Goal: Information Seeking & Learning: Understand process/instructions

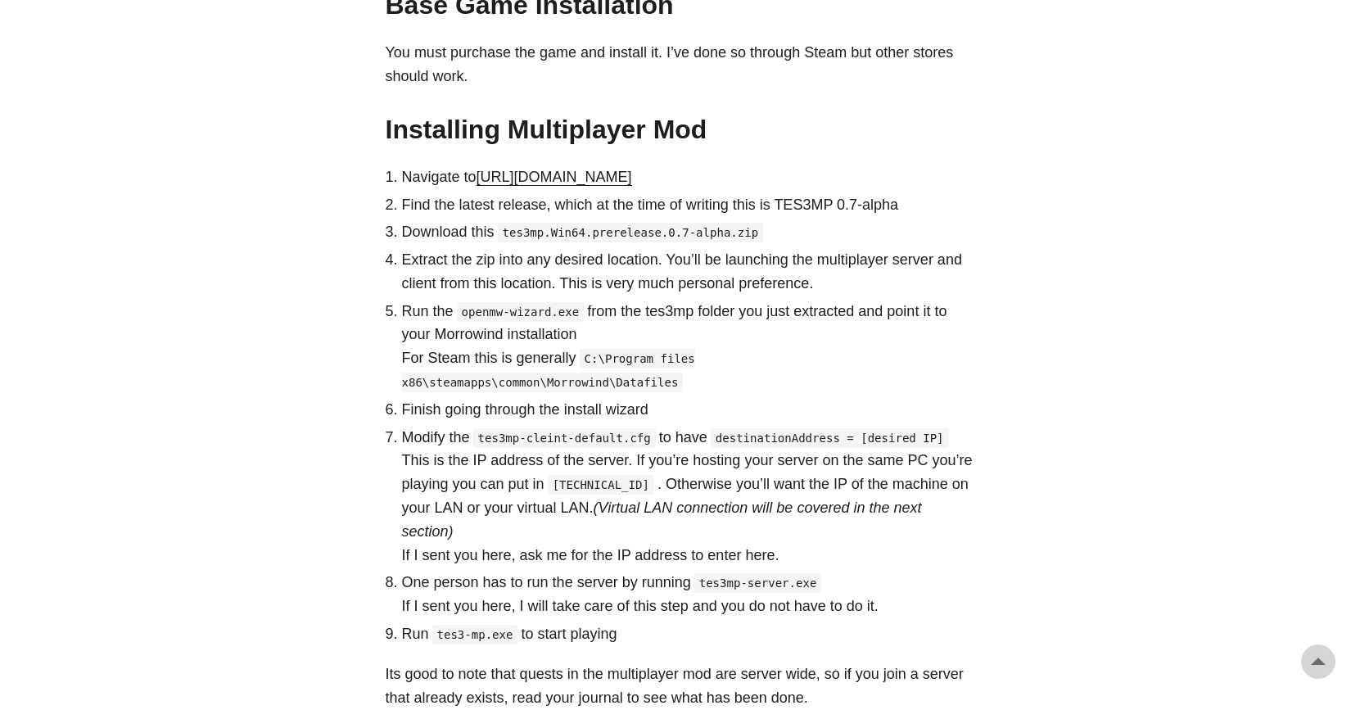
scroll to position [900, 0]
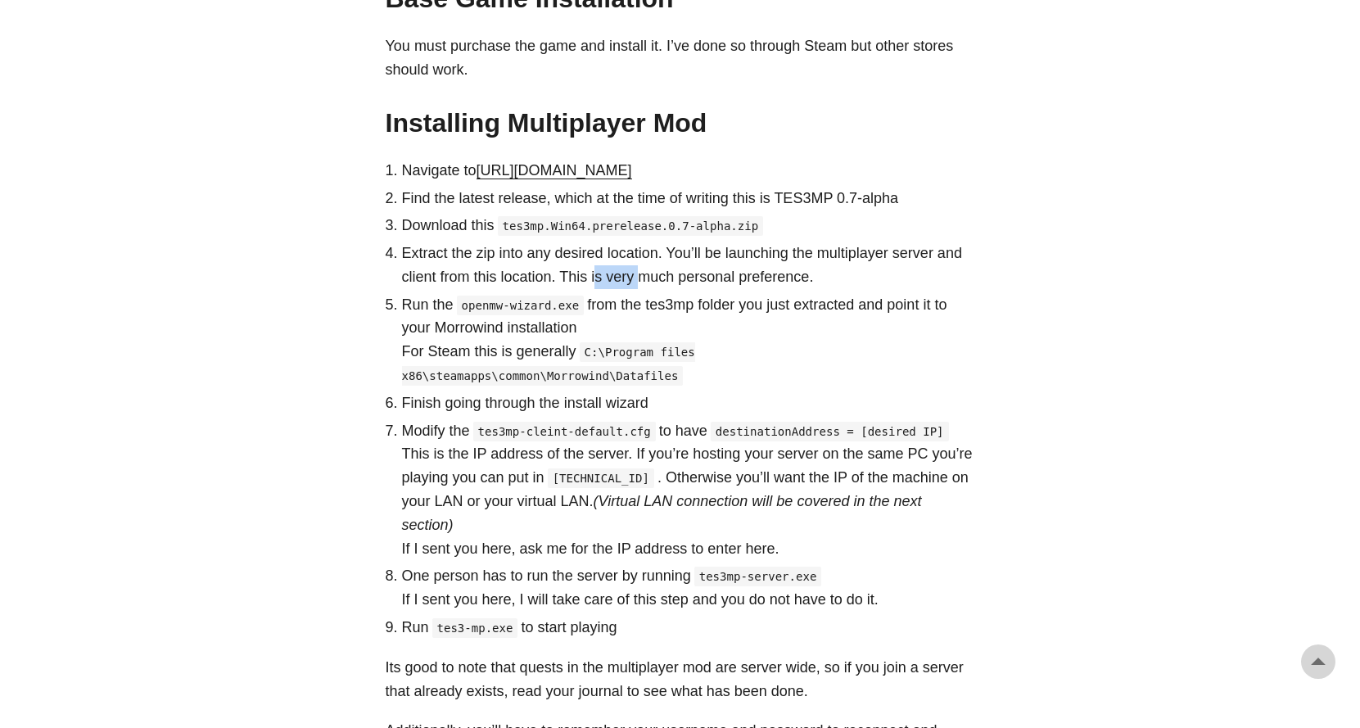
drag, startPoint x: 594, startPoint y: 265, endPoint x: 625, endPoint y: 272, distance: 31.8
click at [631, 273] on p "Extract the zip into any desired location. You’ll be launching the multiplayer …" at bounding box center [688, 264] width 573 height 47
click at [617, 271] on p "Extract the zip into any desired location. You’ll be launching the multiplayer …" at bounding box center [688, 264] width 573 height 47
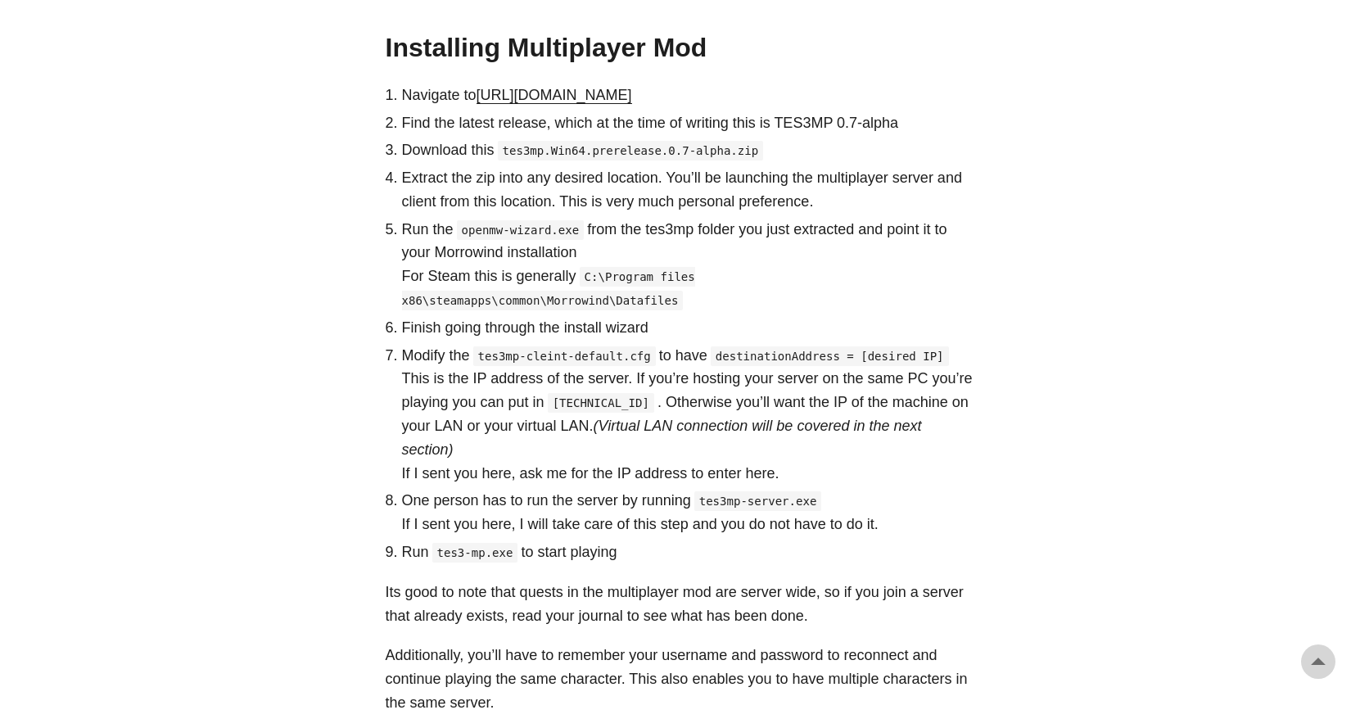
scroll to position [982, 0]
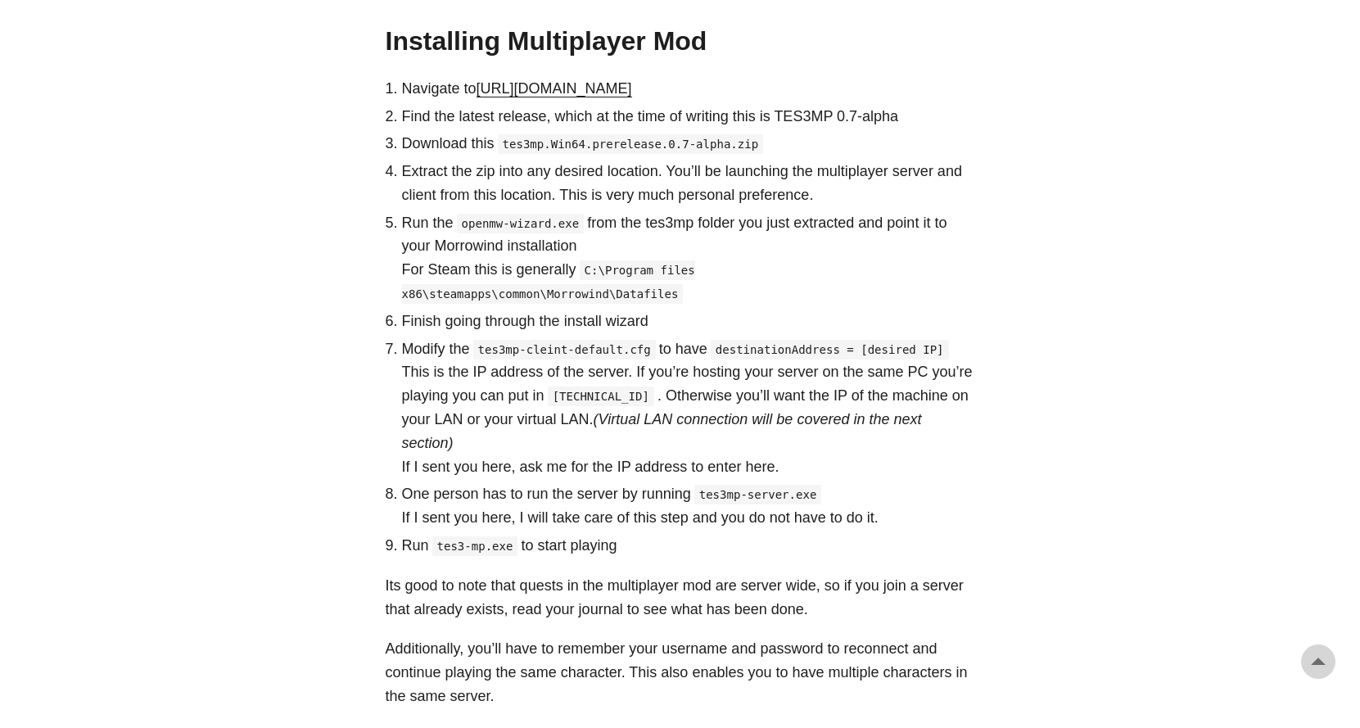
click at [695, 271] on code "C:\Program files x86\steamapps\common\Morrowind\Datafiles" at bounding box center [548, 281] width 293 height 43
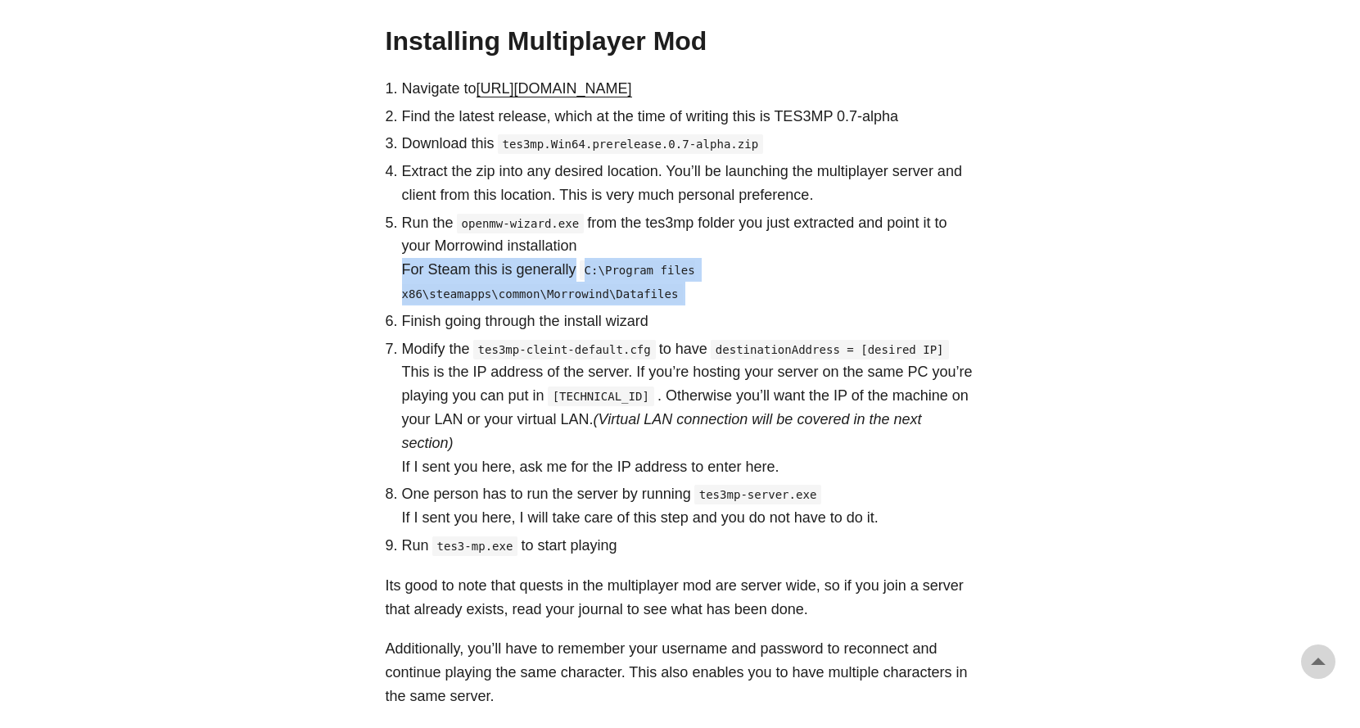
click at [695, 271] on code "C:\Program files x86\steamapps\common\Morrowind\Datafiles" at bounding box center [548, 281] width 293 height 43
click at [586, 269] on code "C:\Program files x86\steamapps\common\Morrowind\Datafiles" at bounding box center [548, 281] width 293 height 43
drag, startPoint x: 577, startPoint y: 268, endPoint x: 952, endPoint y: 264, distance: 374.9
click at [952, 264] on p "For Steam this is generally C:\Program files x86\steamapps\common\Morrowind\Dat…" at bounding box center [688, 281] width 573 height 47
copy code "C:\Program files x86\steamapps\common\Morrowind\Datafiles"
